Goal: Navigation & Orientation: Understand site structure

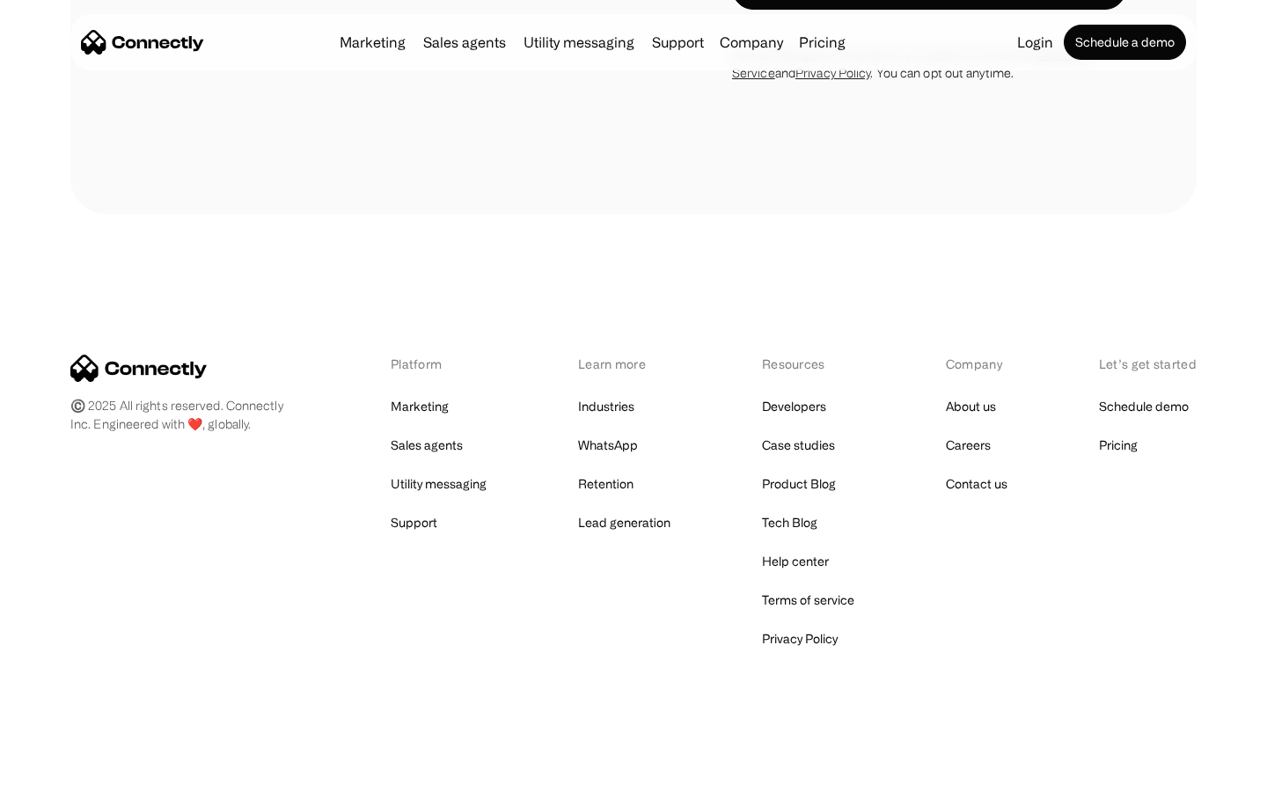
scroll to position [2894, 0]
